Goal: Task Accomplishment & Management: Manage account settings

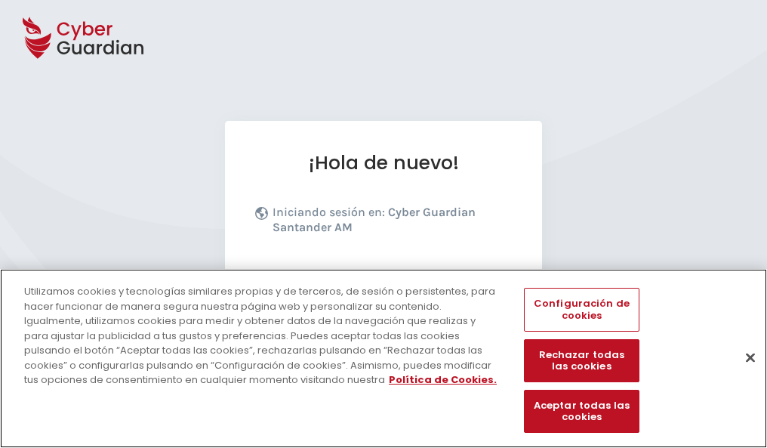
scroll to position [185, 0]
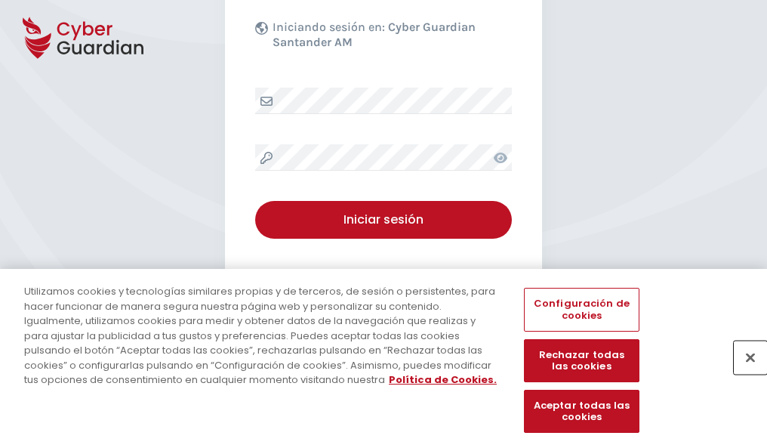
click at [743, 373] on button "Cerrar" at bounding box center [750, 357] width 33 height 33
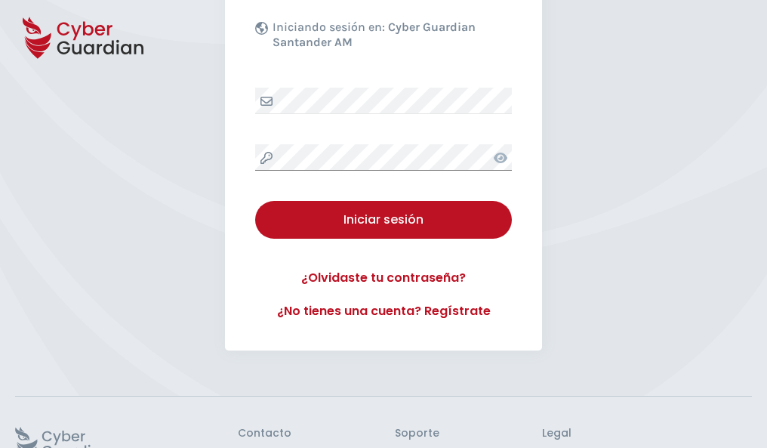
scroll to position [294, 0]
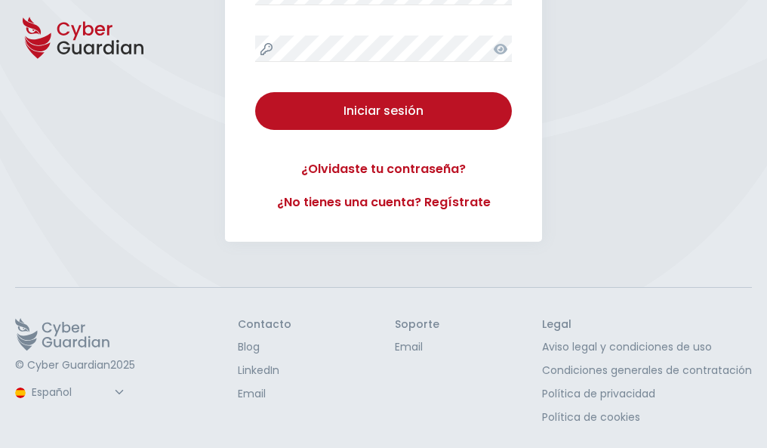
click at [255, 92] on button "Iniciar sesión" at bounding box center [383, 111] width 257 height 38
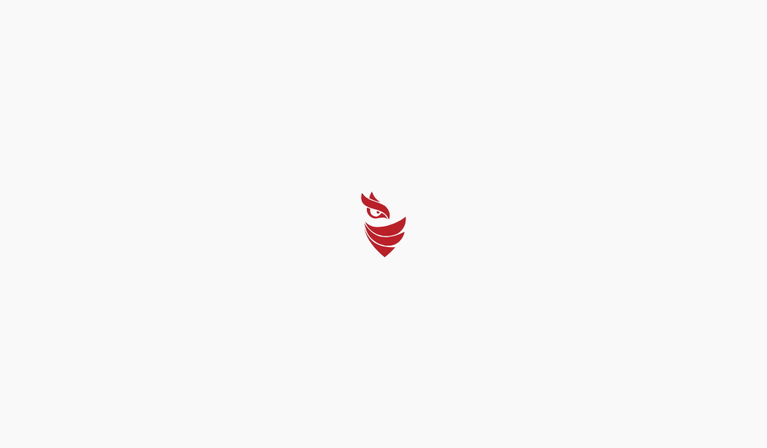
scroll to position [0, 0]
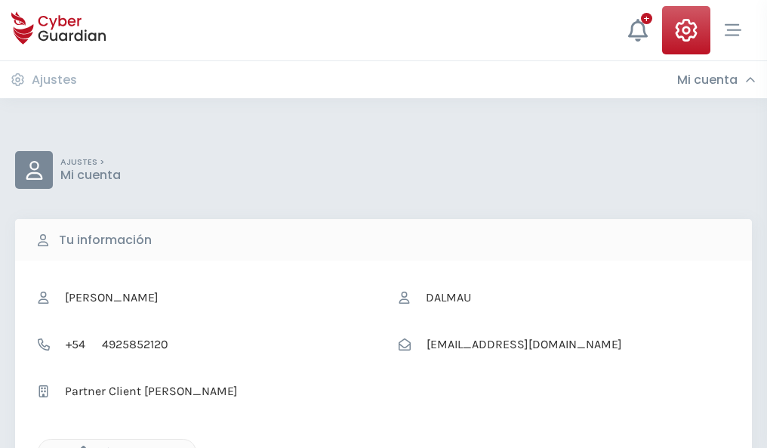
click at [79, 446] on icon "button" at bounding box center [79, 452] width 13 height 13
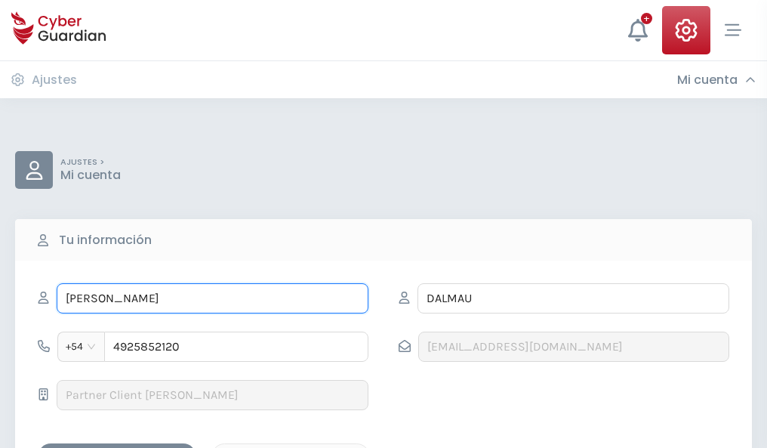
click at [212, 298] on input "FABIO" at bounding box center [213, 298] width 312 height 30
type input "F"
type input "Alexandra"
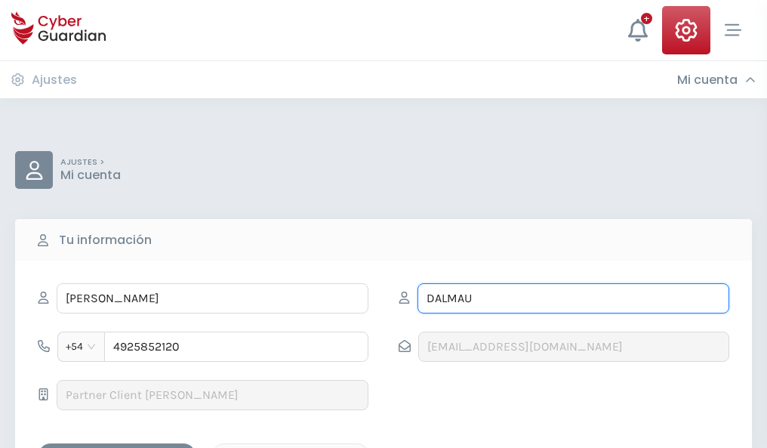
click at [573, 298] on input "DALMAU" at bounding box center [574, 298] width 312 height 30
type input "D"
type input "Valbuena"
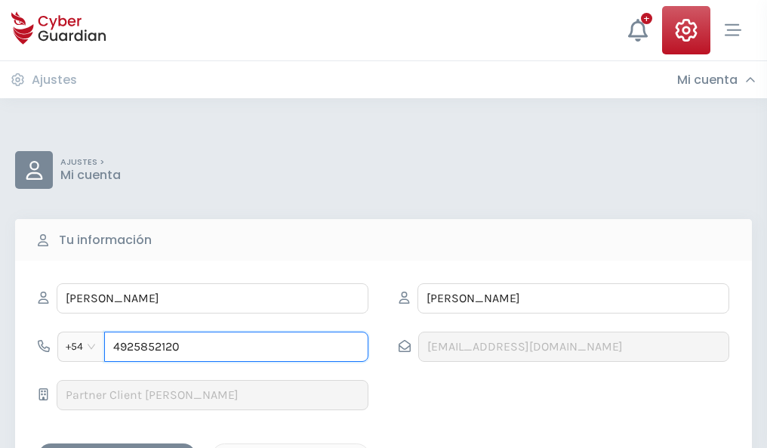
click at [236, 347] on input "4925852120" at bounding box center [236, 347] width 264 height 30
type input "4"
type input "4844248844"
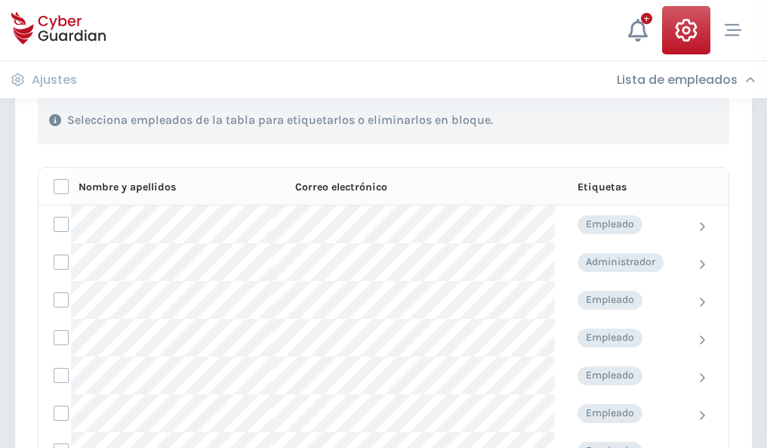
scroll to position [647, 0]
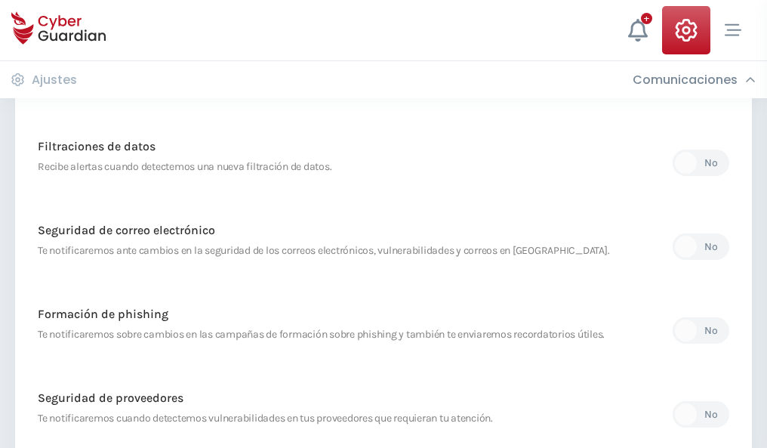
scroll to position [795, 0]
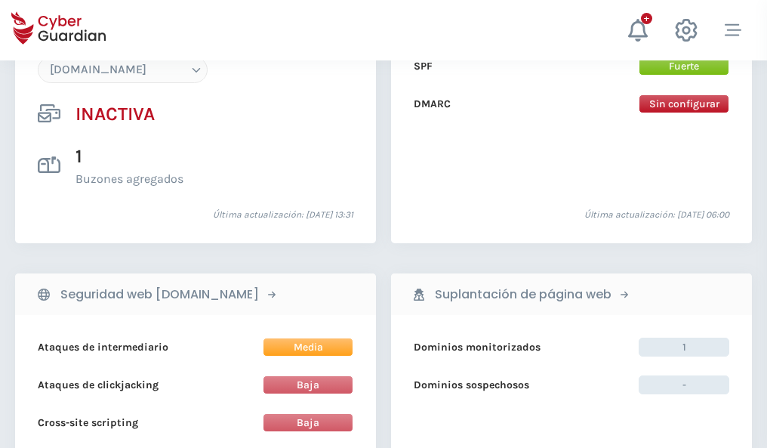
scroll to position [1422, 0]
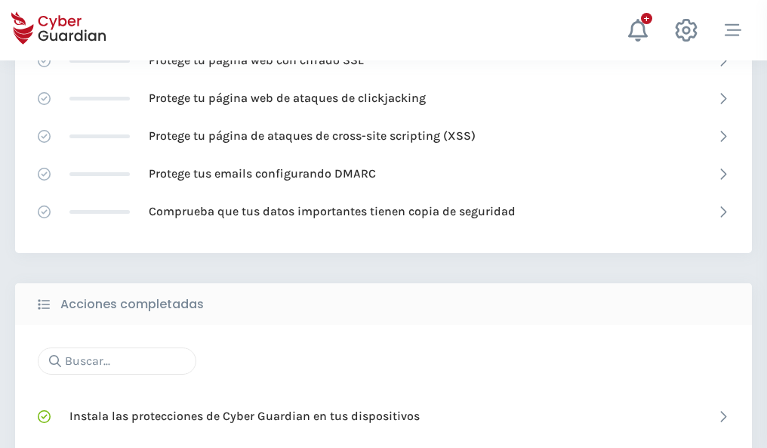
scroll to position [1006, 0]
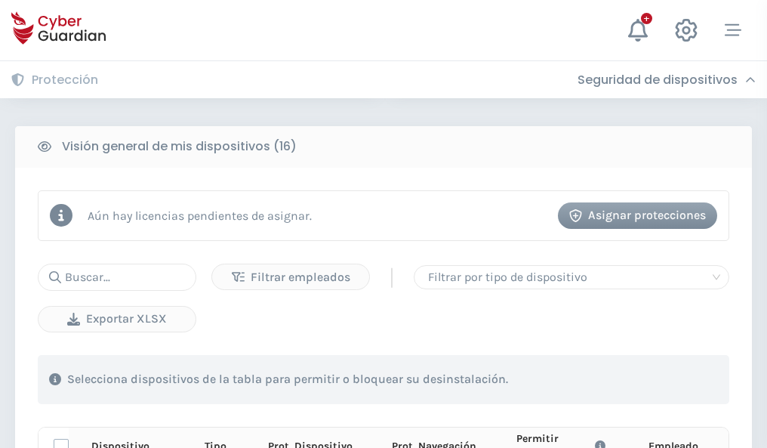
scroll to position [1335, 0]
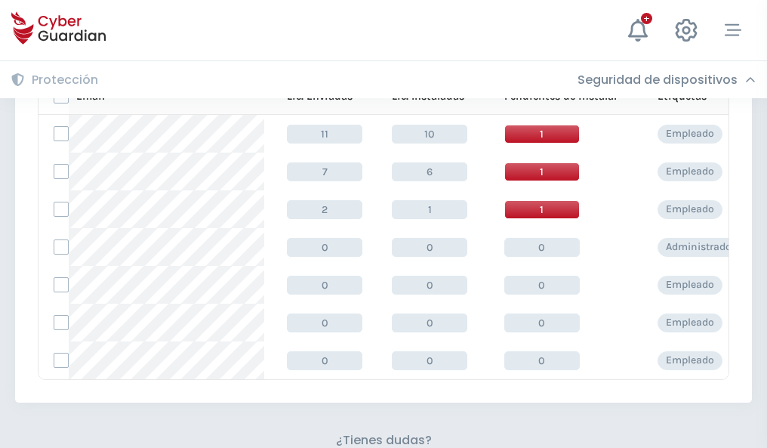
scroll to position [663, 0]
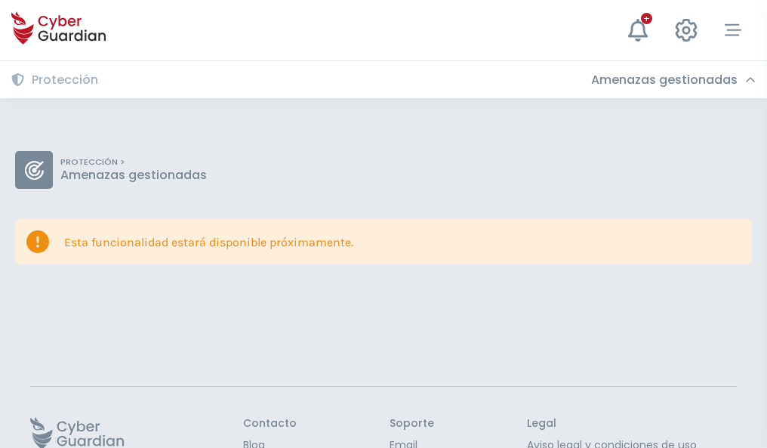
scroll to position [98, 0]
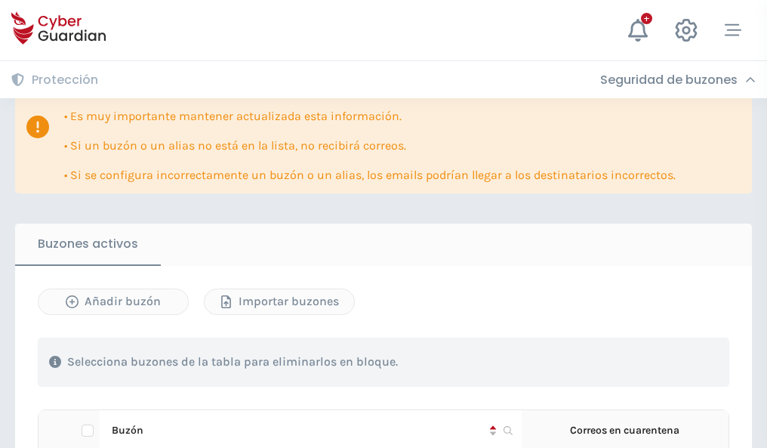
scroll to position [888, 0]
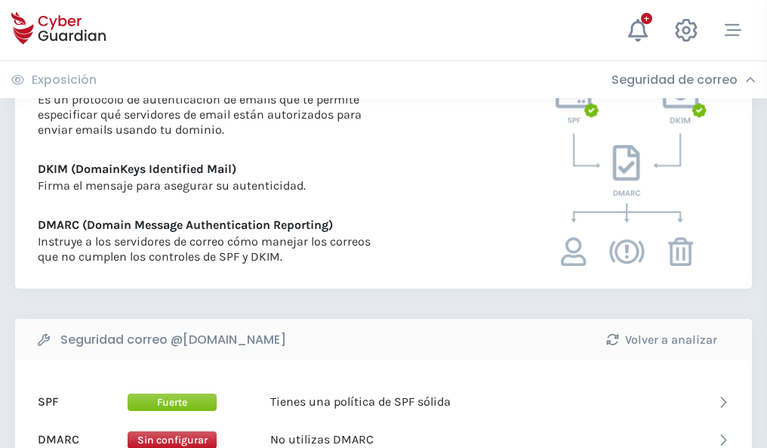
scroll to position [815, 0]
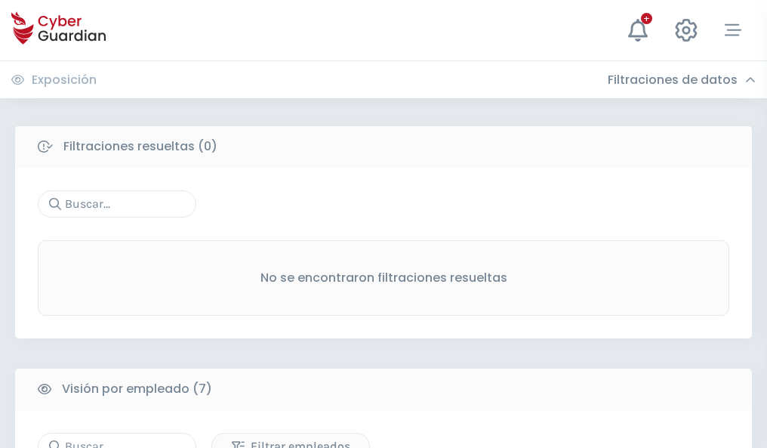
scroll to position [1249, 0]
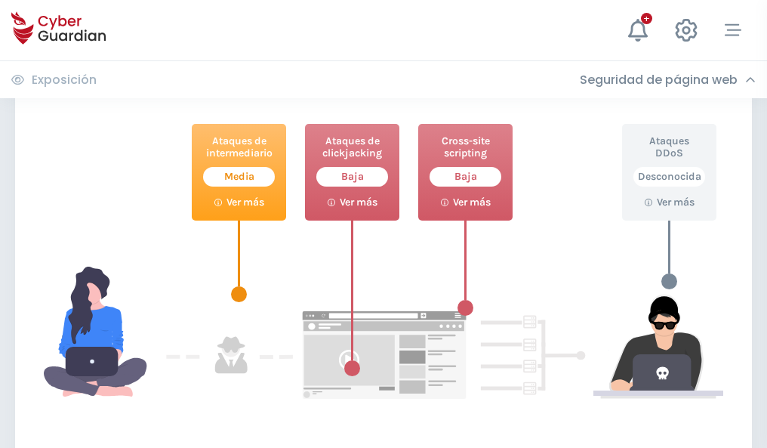
scroll to position [823, 0]
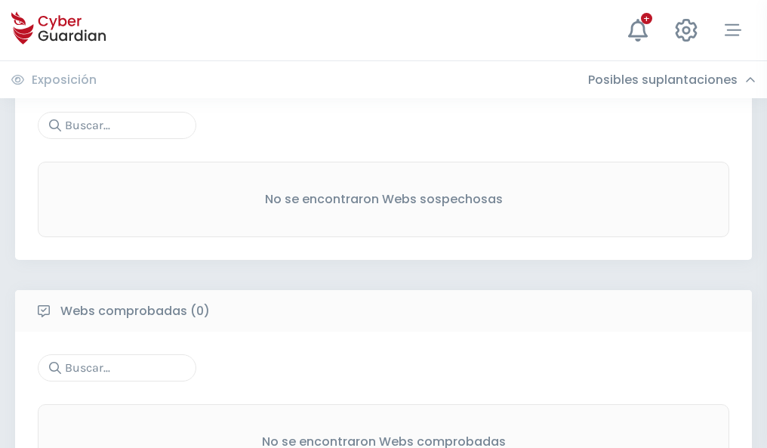
scroll to position [790, 0]
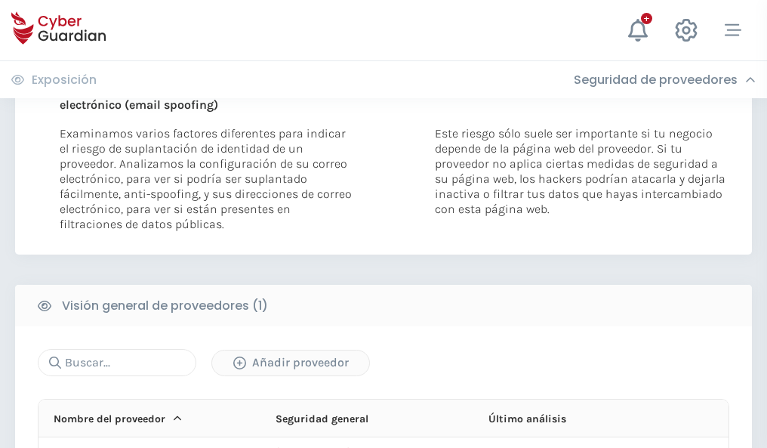
scroll to position [785, 0]
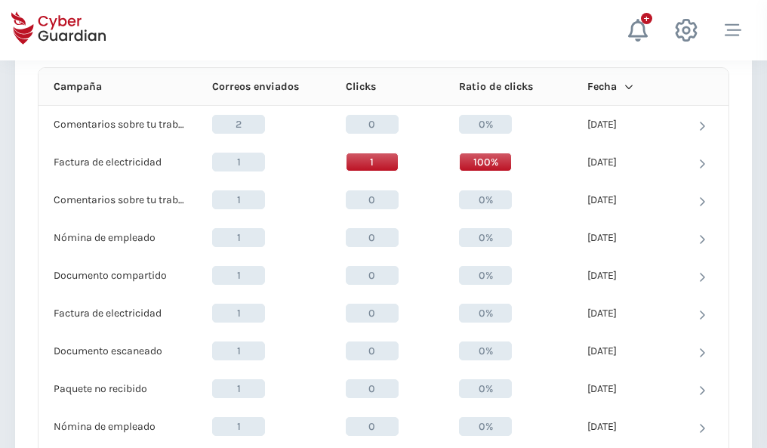
scroll to position [1354, 0]
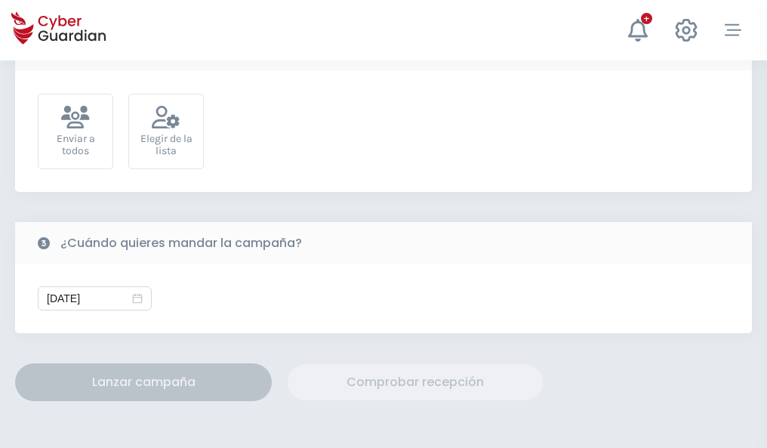
scroll to position [553, 0]
